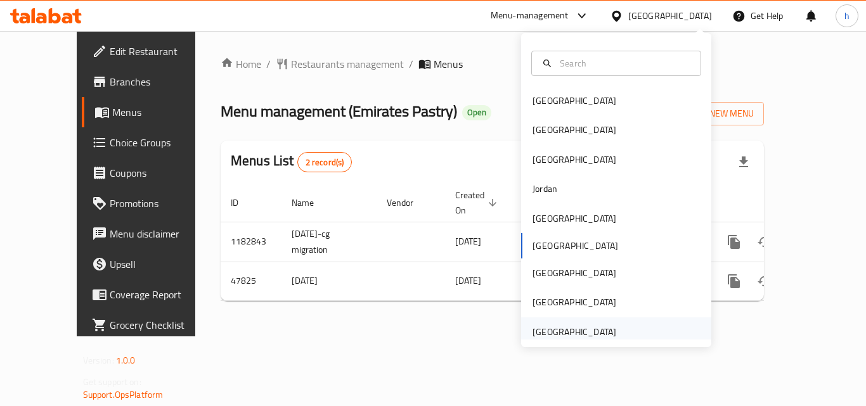
click at [585, 338] on div "United Arab Emirates" at bounding box center [574, 332] width 84 height 14
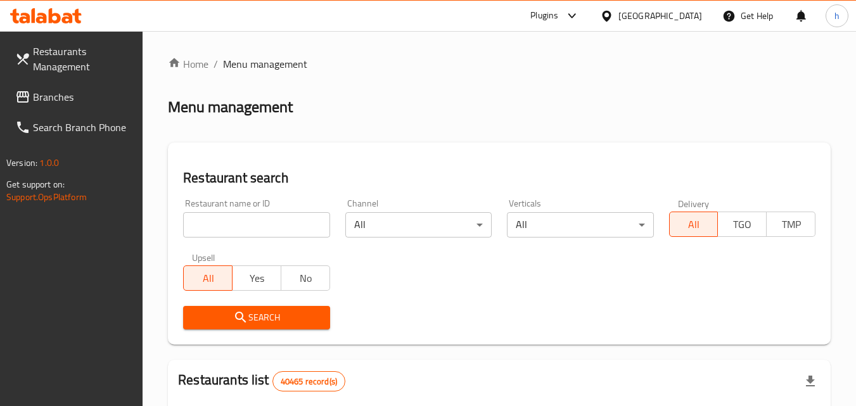
click at [98, 106] on link "Branches" at bounding box center [74, 97] width 138 height 30
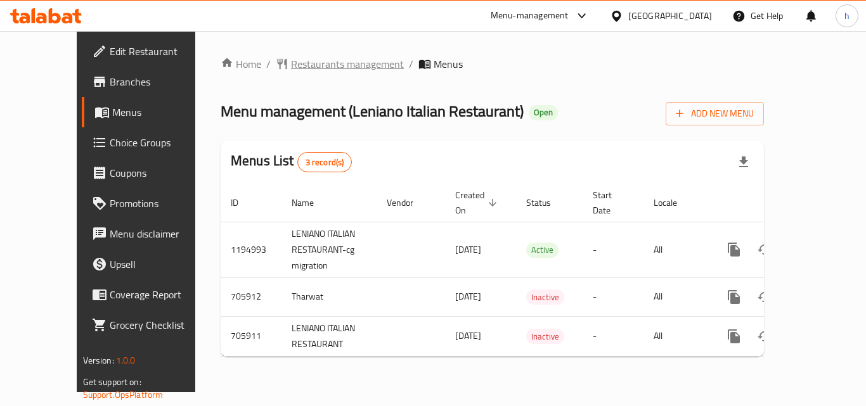
click at [291, 68] on span "Restaurants management" at bounding box center [347, 63] width 113 height 15
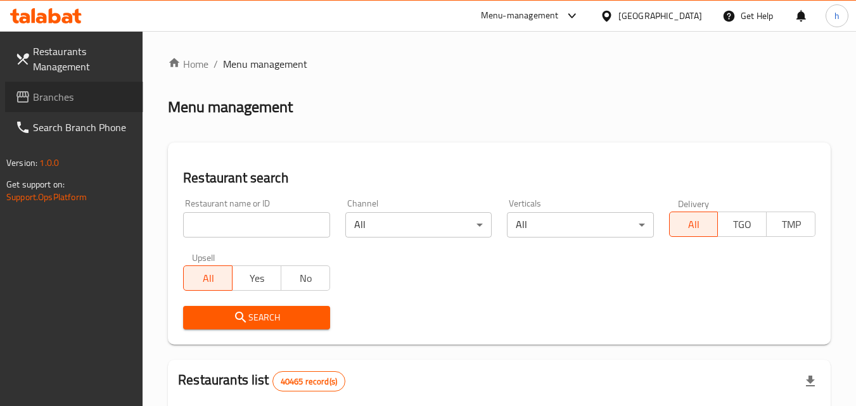
click at [113, 103] on span "Branches" at bounding box center [83, 96] width 100 height 15
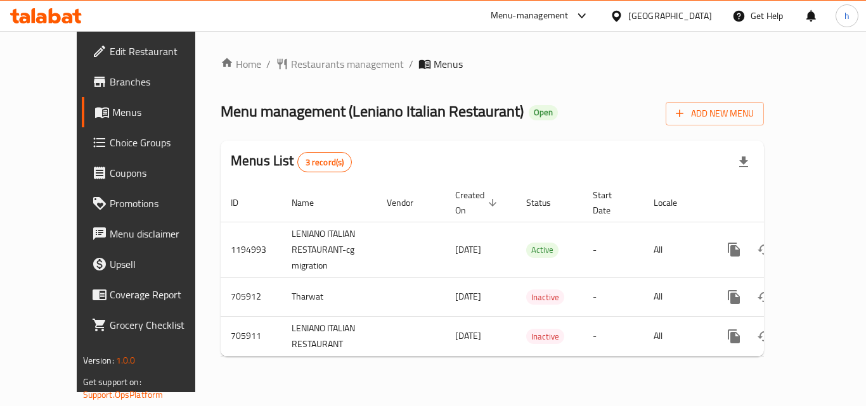
click at [680, 14] on div "United Arab Emirates" at bounding box center [670, 16] width 84 height 14
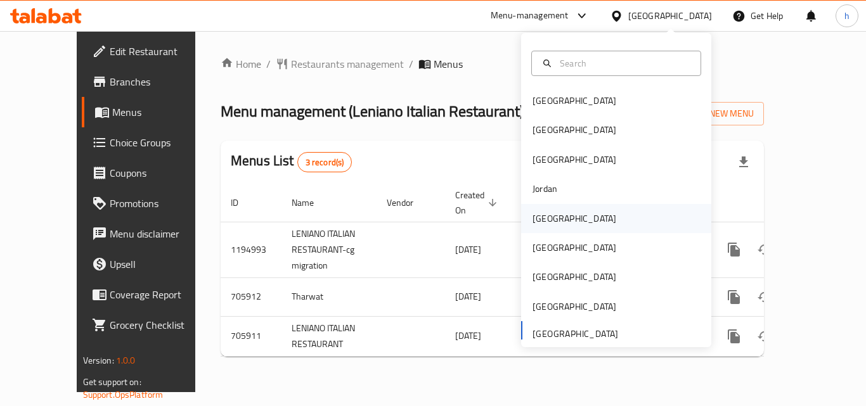
click at [555, 219] on div "[GEOGRAPHIC_DATA]" at bounding box center [574, 218] width 104 height 29
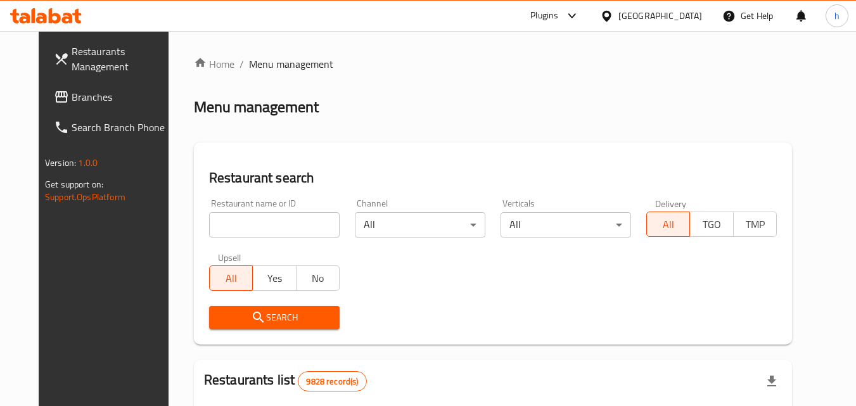
click at [80, 91] on span "Branches" at bounding box center [122, 96] width 100 height 15
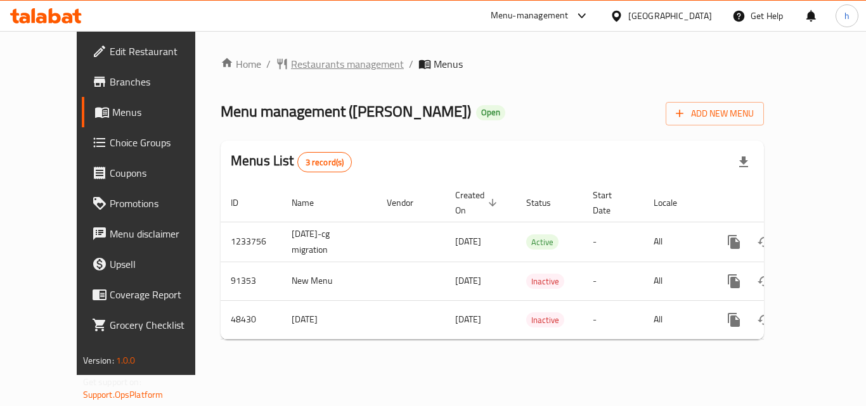
click at [302, 58] on span "Restaurants management" at bounding box center [347, 63] width 113 height 15
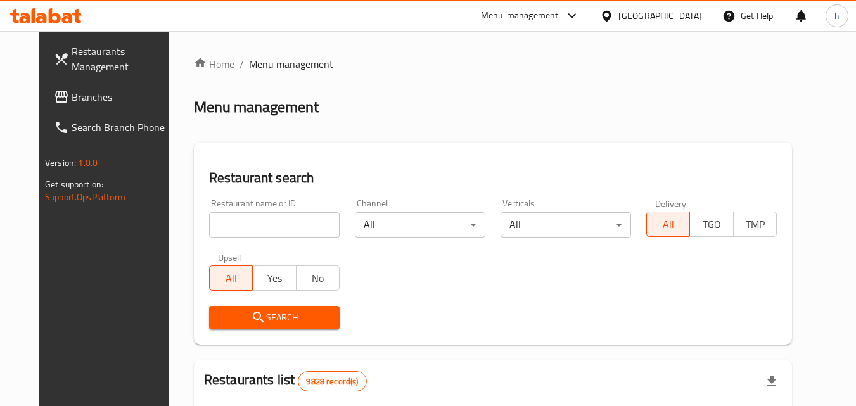
click at [72, 102] on span "Branches" at bounding box center [122, 96] width 100 height 15
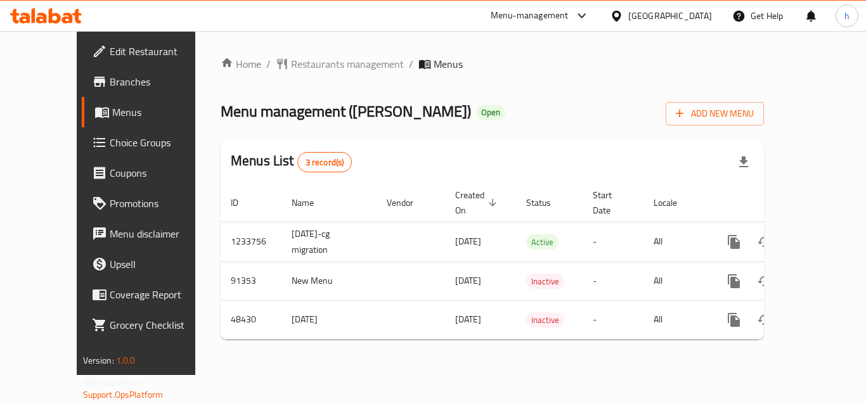
click at [701, 11] on div "Kuwait" at bounding box center [670, 16] width 84 height 14
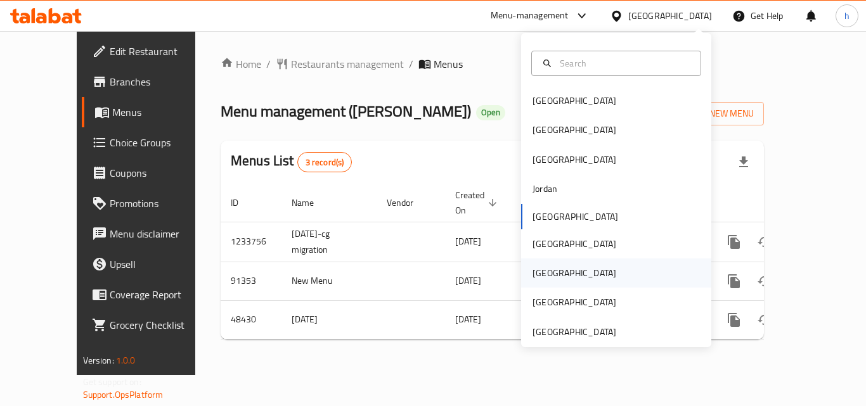
click at [546, 267] on div "[GEOGRAPHIC_DATA]" at bounding box center [574, 273] width 104 height 29
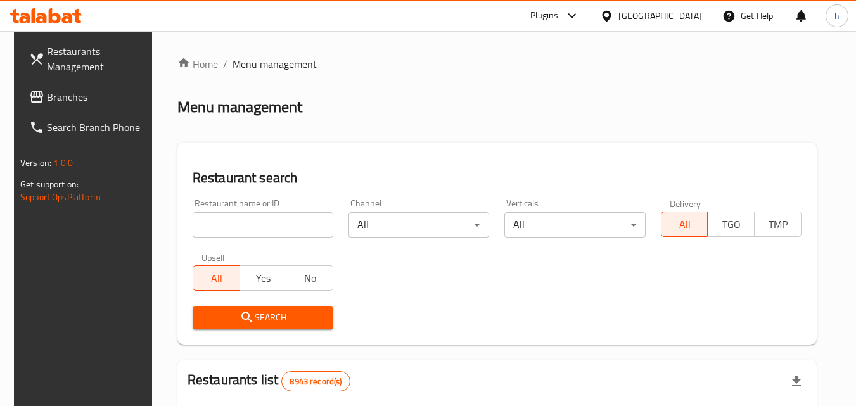
click at [80, 106] on link "Branches" at bounding box center [88, 97] width 138 height 30
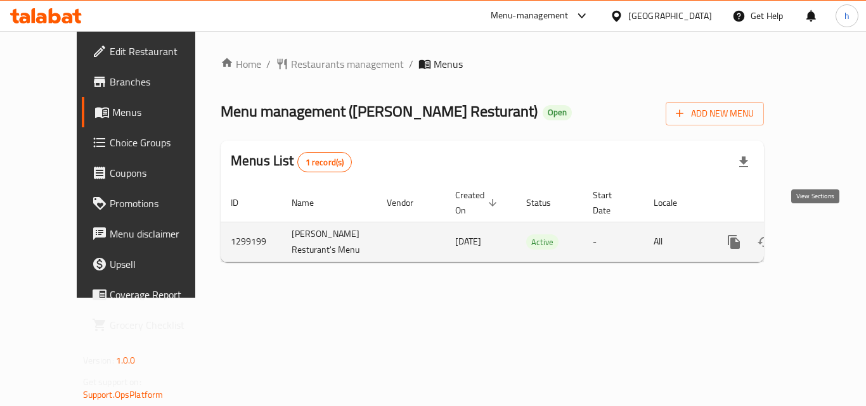
click at [818, 234] on icon "enhanced table" at bounding box center [825, 241] width 15 height 15
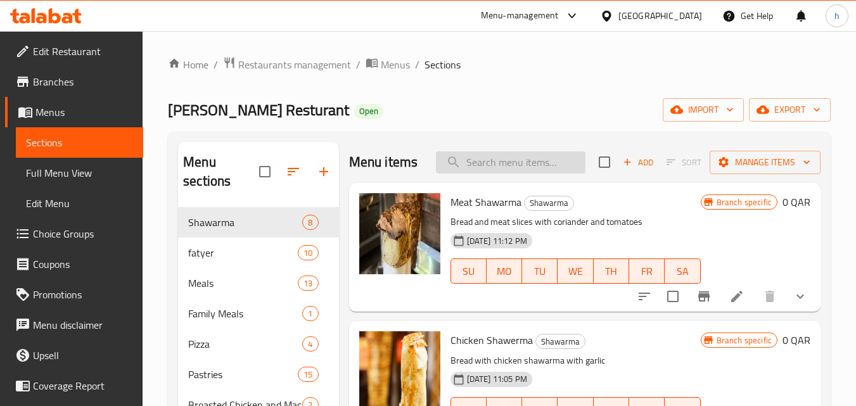
click at [489, 174] on input "search" at bounding box center [511, 162] width 150 height 22
paste input "Meat"
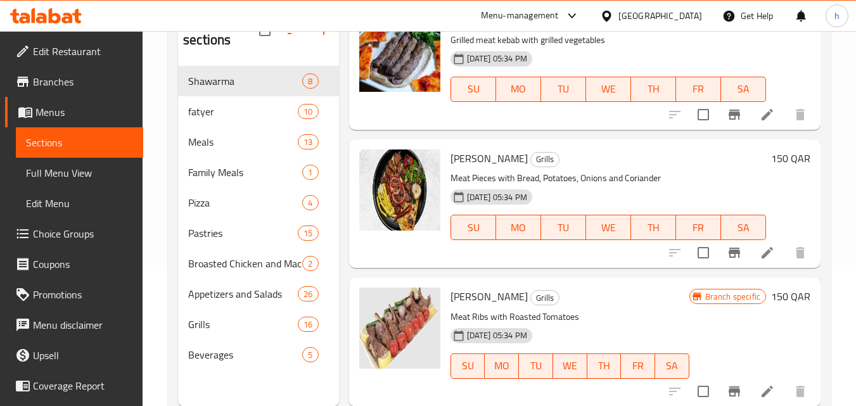
scroll to position [177, 0]
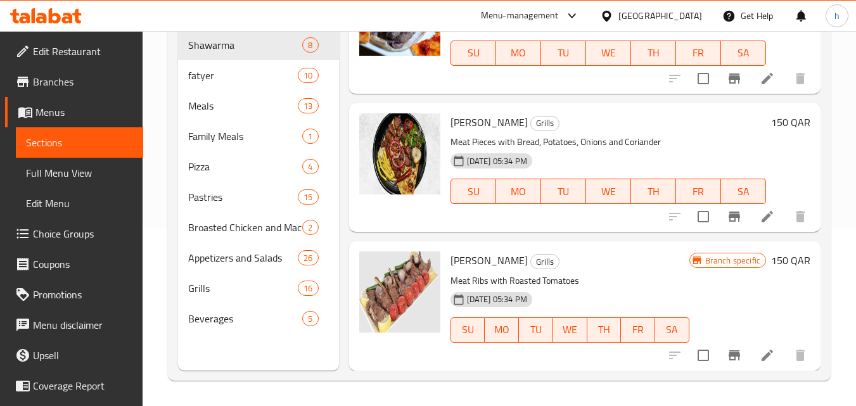
type input "Meat"
click at [171, 172] on div "Menu sections Shawarma 8 fatyer 10 Meals 13 Family Meals 1 Pizza 4 Pastries 15 …" at bounding box center [499, 167] width 663 height 427
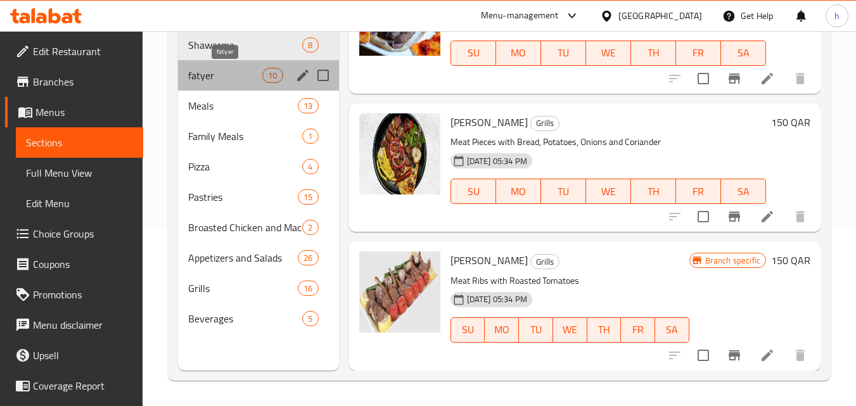
click at [228, 79] on span "fatyer" at bounding box center [225, 75] width 74 height 15
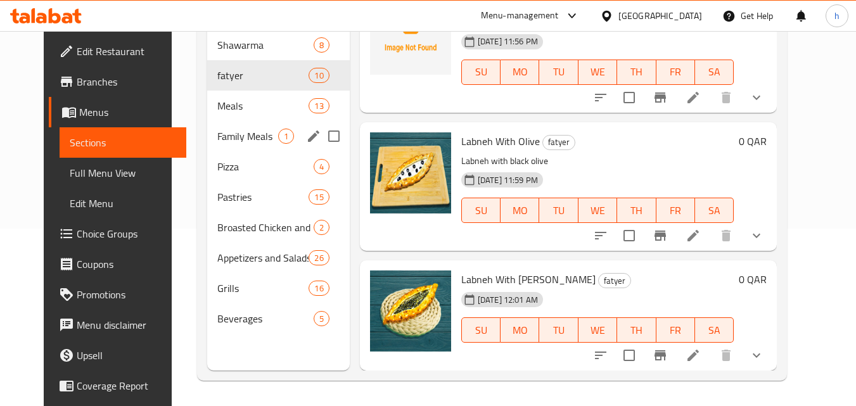
scroll to position [991, 0]
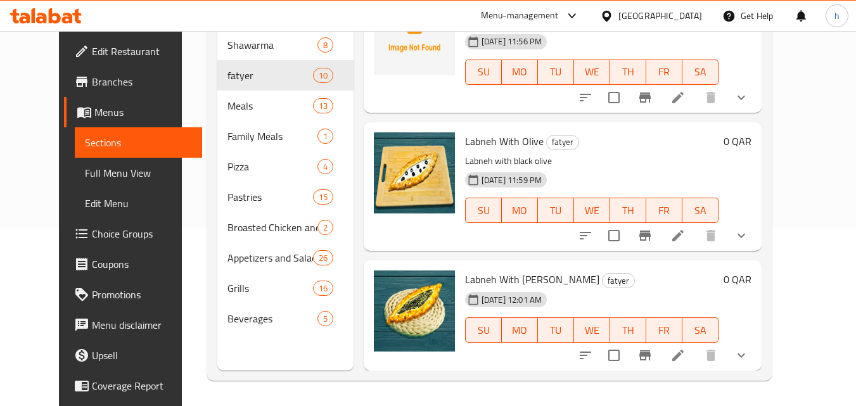
click at [354, 167] on div "Menu items Meat Add Sort Manage items Manaqish Box Mix fatyer [DATE] 07:20 PM S…" at bounding box center [558, 168] width 408 height 406
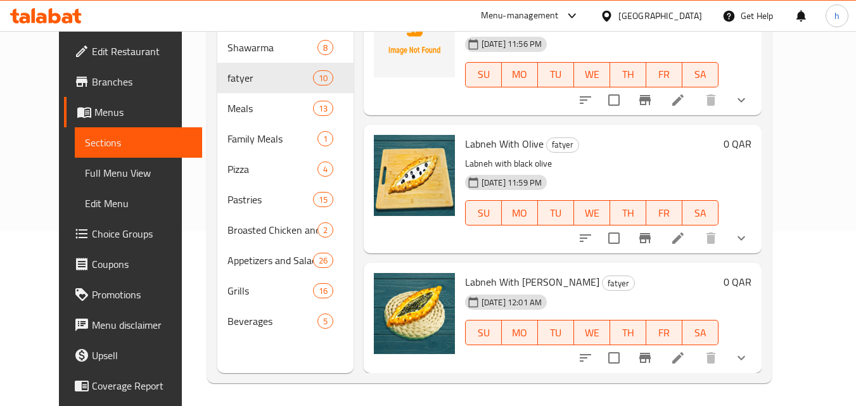
scroll to position [177, 0]
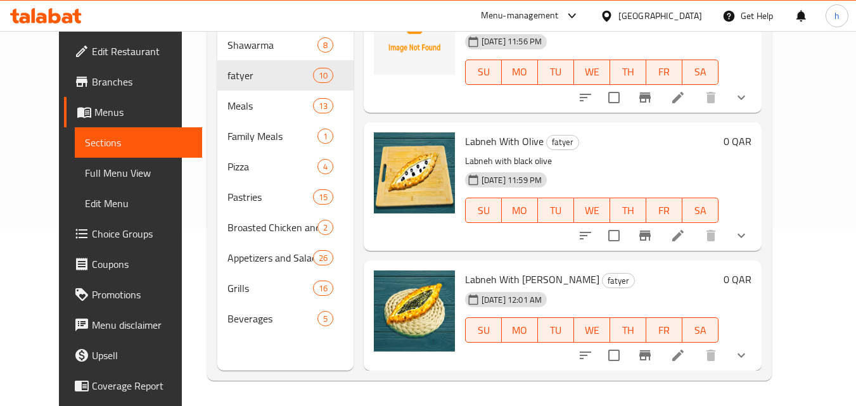
click at [354, 87] on div "Menu items Meat Add Sort Manage items Manaqish Box Mix fatyer [DATE] 07:20 PM S…" at bounding box center [558, 168] width 408 height 406
